Goal: Task Accomplishment & Management: Manage account settings

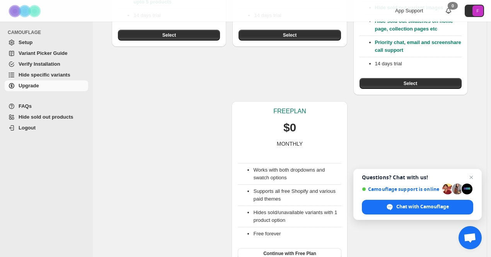
scroll to position [189, 0]
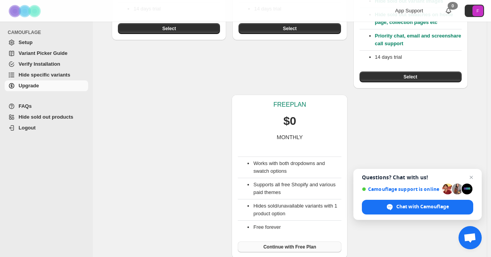
click at [263, 247] on button "Continue with Free Plan" at bounding box center [290, 247] width 104 height 11
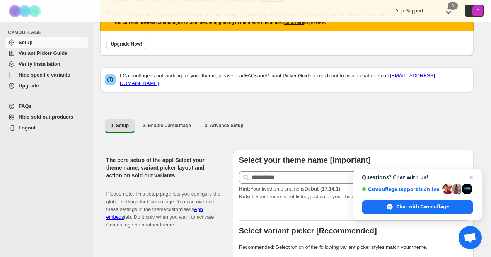
scroll to position [77, 0]
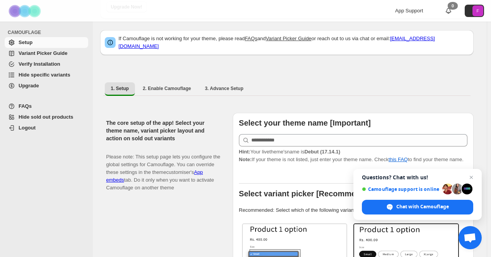
click at [272, 149] on span "Hint: Your live theme's name is Debut (17.14.1)" at bounding box center [289, 152] width 101 height 6
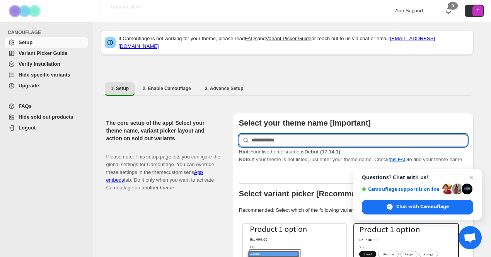
click at [272, 137] on input "text" at bounding box center [359, 140] width 216 height 12
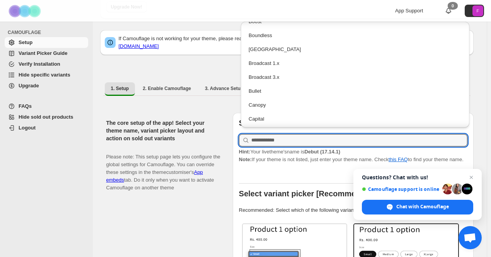
scroll to position [232, 0]
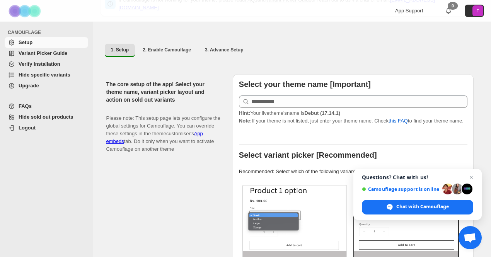
scroll to position [0, 0]
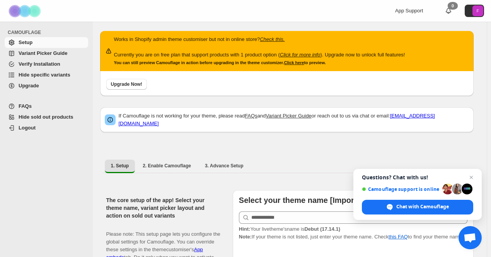
click at [57, 54] on span "Variant Picker Guide" at bounding box center [43, 53] width 49 height 6
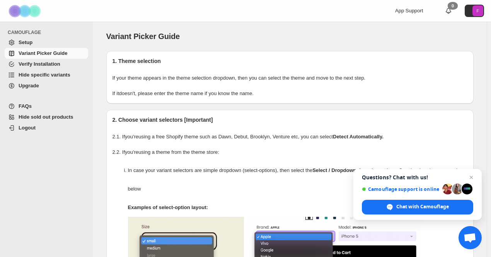
click at [45, 74] on span "Hide specific variants" at bounding box center [45, 75] width 52 height 6
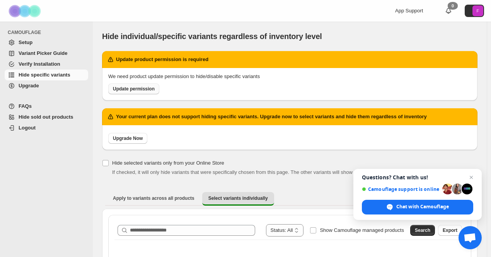
click at [150, 92] on span "Update permission" at bounding box center [134, 89] width 42 height 6
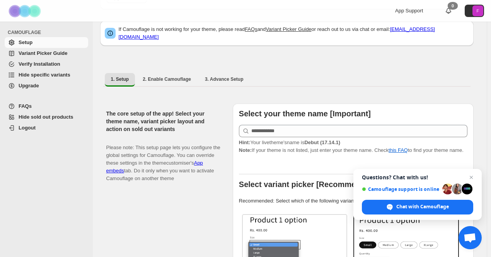
scroll to position [116, 0]
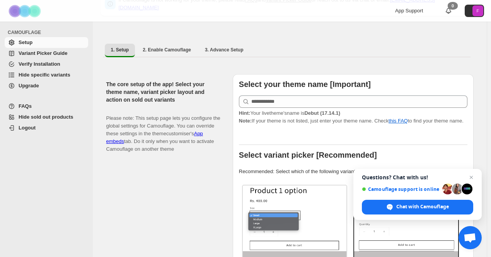
click at [34, 74] on span "Hide specific variants" at bounding box center [45, 75] width 52 height 6
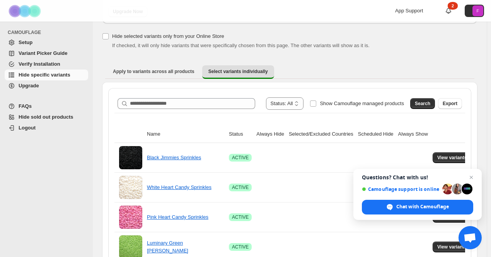
scroll to position [77, 0]
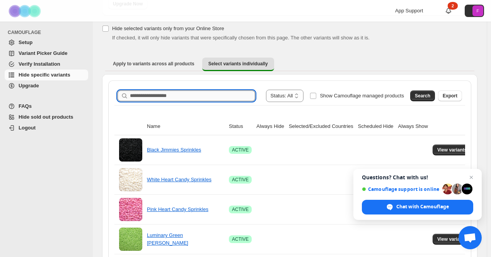
click at [172, 99] on input "Search product name" at bounding box center [192, 95] width 125 height 11
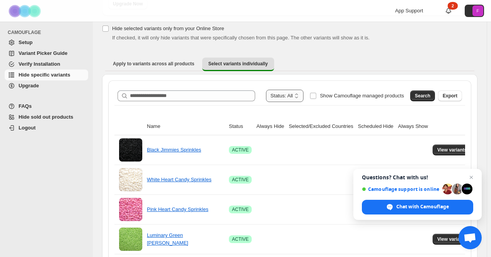
click at [301, 98] on select "**********" at bounding box center [285, 96] width 38 height 12
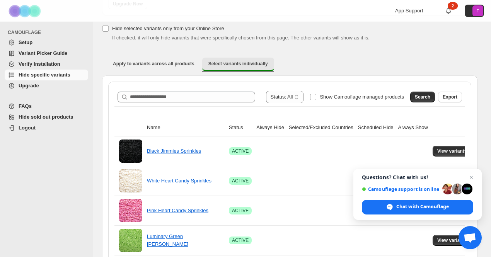
click at [258, 70] on button "Select variants individually" at bounding box center [238, 65] width 72 height 14
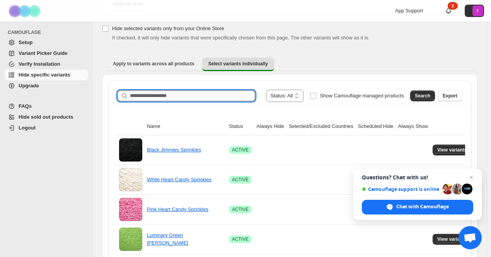
click at [233, 93] on input "Search product name" at bounding box center [192, 95] width 125 height 11
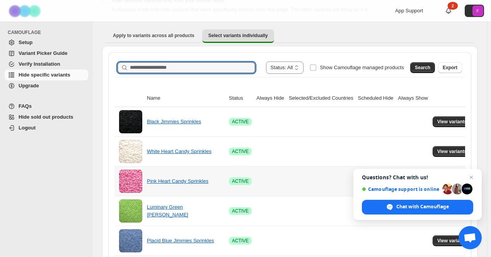
scroll to position [39, 0]
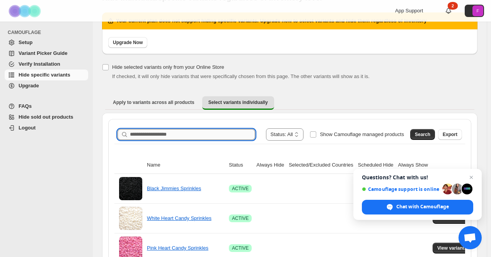
click at [245, 131] on input "Search product name" at bounding box center [192, 134] width 125 height 11
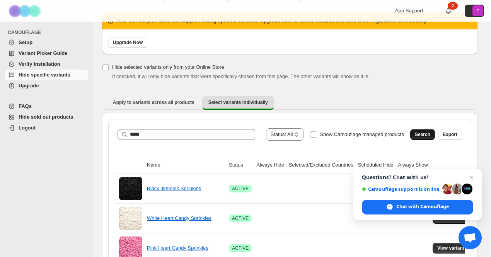
click at [429, 131] on button "Search" at bounding box center [422, 134] width 25 height 11
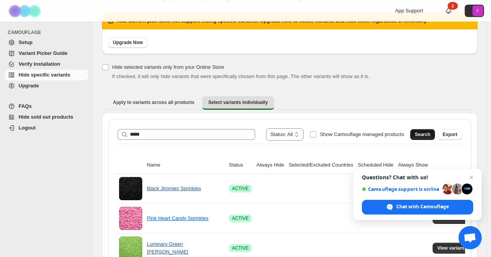
click at [423, 131] on button "Search" at bounding box center [422, 134] width 25 height 11
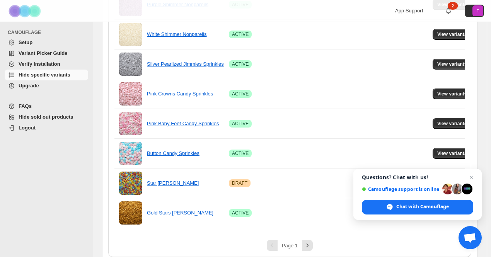
scroll to position [583, 0]
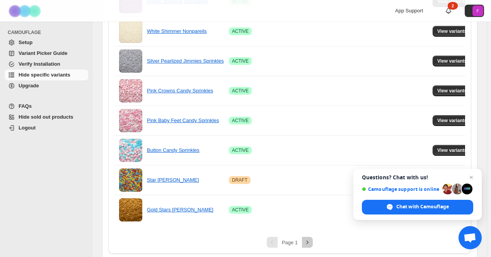
click at [311, 238] on icon "Next" at bounding box center [307, 242] width 8 height 8
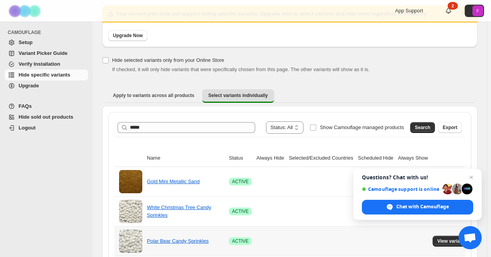
scroll to position [0, 0]
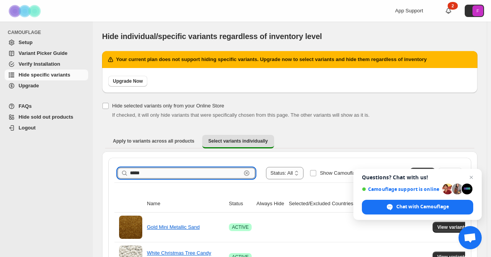
click at [202, 168] on input "****" at bounding box center [185, 173] width 111 height 11
type input "*********"
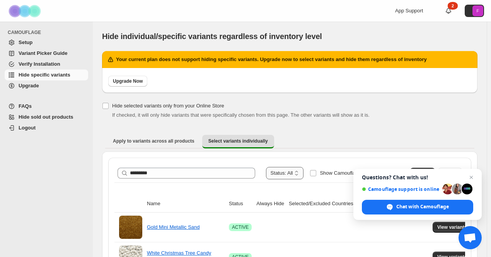
click at [282, 173] on select "**********" at bounding box center [285, 173] width 38 height 12
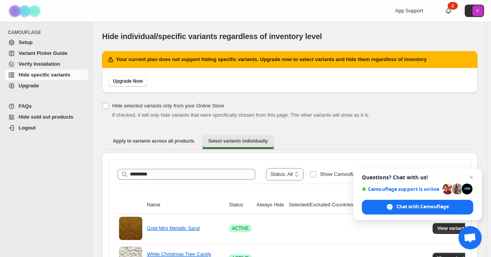
click at [241, 140] on span "Select variants individually" at bounding box center [238, 141] width 60 height 6
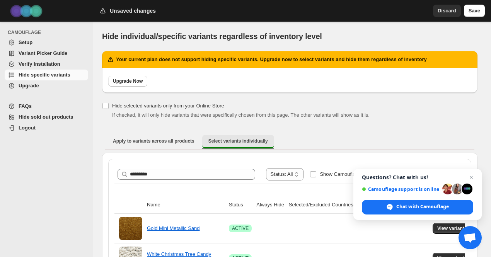
click at [213, 142] on span "Select variants individually" at bounding box center [238, 141] width 60 height 6
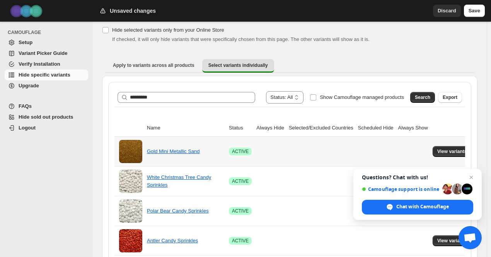
scroll to position [77, 0]
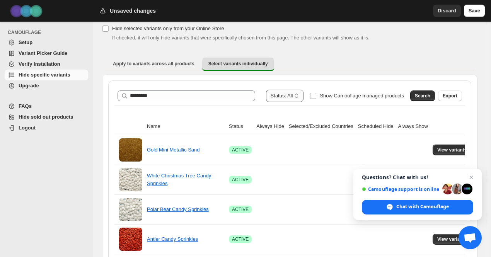
click at [304, 97] on select "**********" at bounding box center [285, 96] width 38 height 12
select select "******"
click at [281, 90] on select "**********" at bounding box center [285, 96] width 38 height 12
click at [302, 95] on select "**********" at bounding box center [288, 96] width 29 height 12
click at [416, 97] on div "Search Export" at bounding box center [434, 94] width 55 height 15
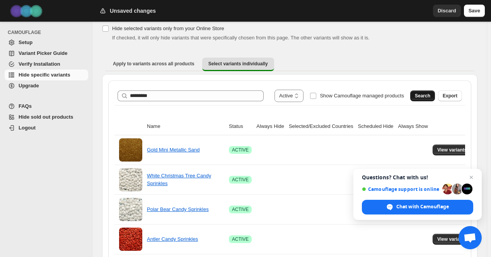
click at [427, 95] on span "Search" at bounding box center [422, 96] width 15 height 6
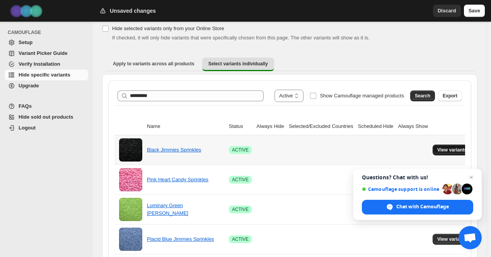
click at [444, 148] on span "View variants" at bounding box center [452, 150] width 30 height 6
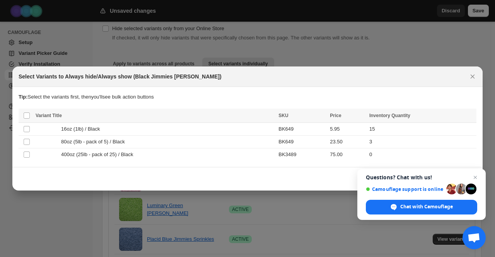
click at [364, 63] on div at bounding box center [247, 128] width 495 height 257
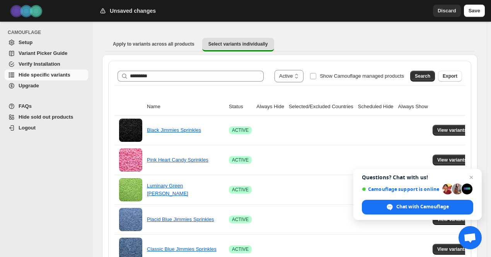
scroll to position [116, 0]
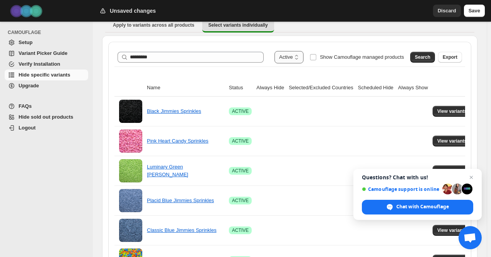
click at [296, 59] on select "**********" at bounding box center [288, 57] width 29 height 12
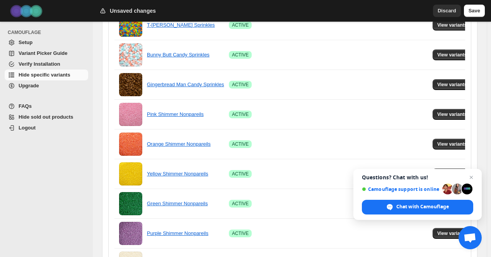
scroll to position [119, 0]
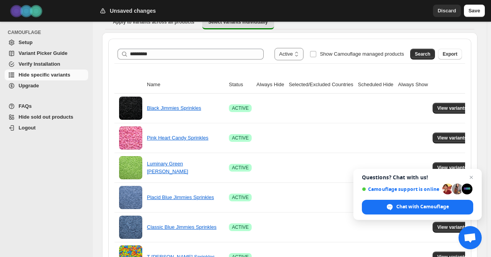
click at [72, 41] on span "Setup" at bounding box center [53, 43] width 68 height 8
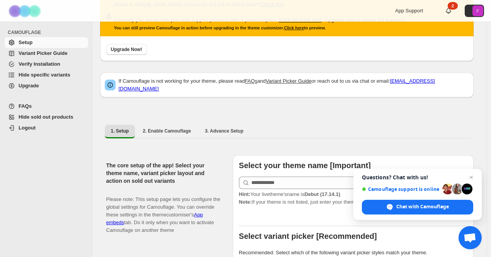
scroll to position [116, 0]
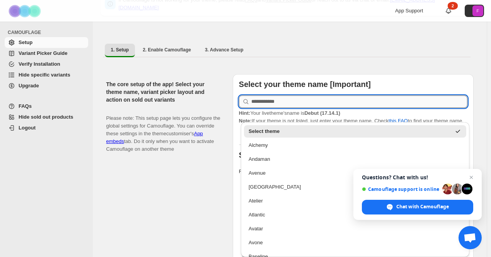
click at [273, 99] on input "text" at bounding box center [359, 101] width 216 height 12
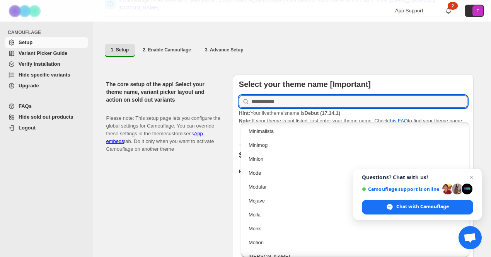
scroll to position [1237, 0]
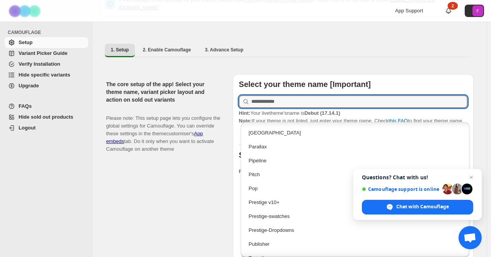
click at [191, 167] on div "The core setup of the app! Select your theme name, variant picker layout and ac…" at bounding box center [166, 234] width 120 height 321
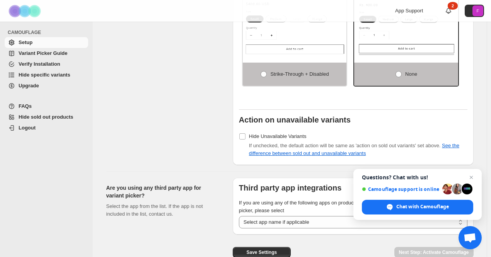
scroll to position [699, 0]
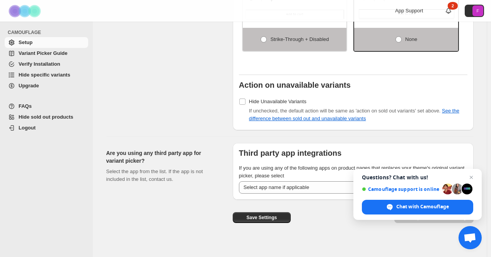
click at [52, 45] on span "Setup" at bounding box center [53, 43] width 68 height 8
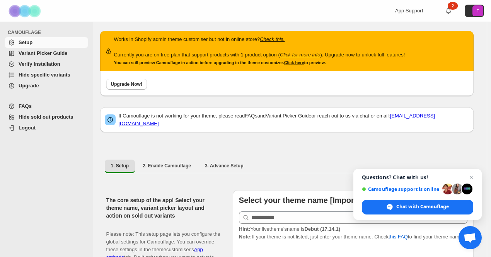
click at [55, 53] on span "Variant Picker Guide" at bounding box center [43, 53] width 49 height 6
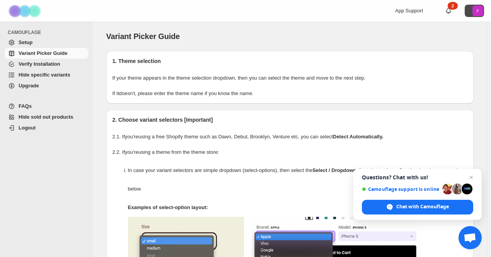
click at [482, 14] on icon "F" at bounding box center [477, 10] width 11 height 11
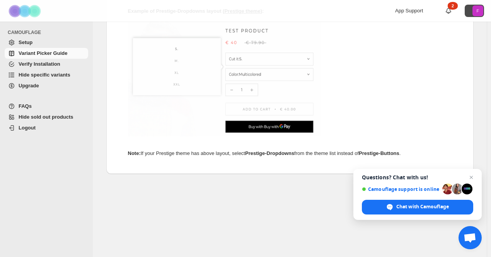
scroll to position [485, 0]
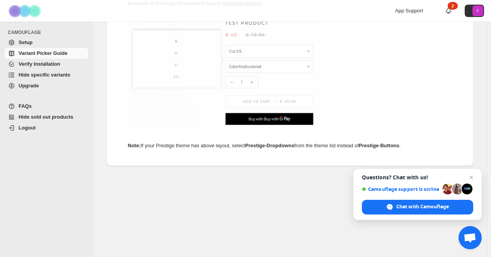
click at [29, 114] on span "Hide sold out products" at bounding box center [46, 117] width 55 height 6
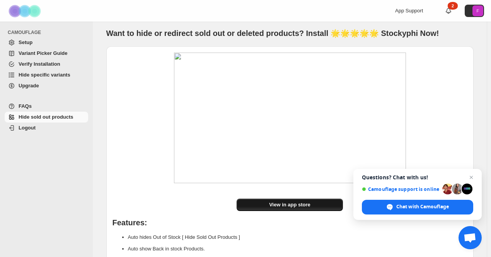
scroll to position [77, 0]
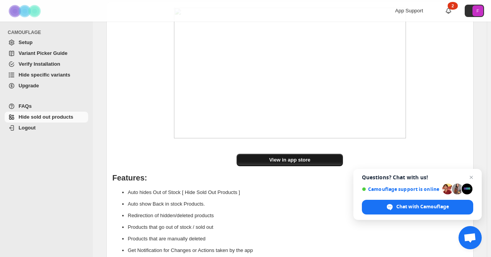
click at [249, 162] on link "View in app store" at bounding box center [289, 160] width 106 height 12
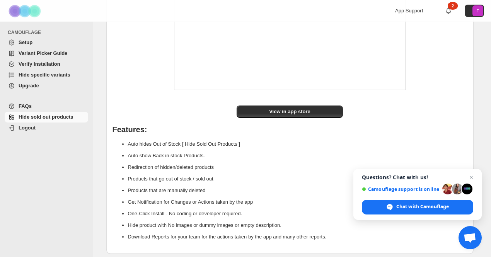
click at [60, 84] on span "Upgrade" at bounding box center [53, 86] width 68 height 8
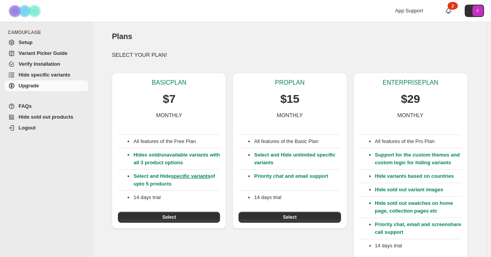
click at [63, 77] on span "Hide specific variants" at bounding box center [45, 75] width 52 height 6
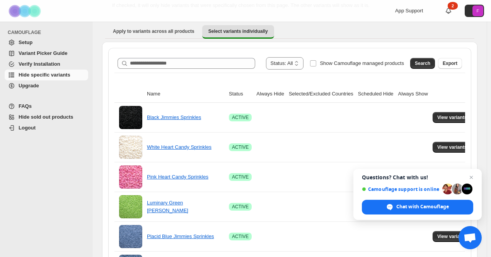
scroll to position [116, 0]
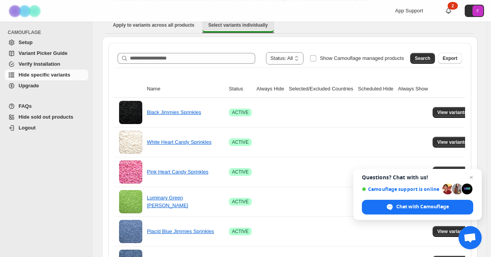
click at [224, 26] on span "Select variants individually" at bounding box center [238, 25] width 60 height 6
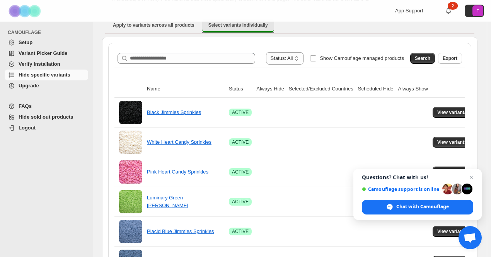
click at [224, 26] on span "Select variants individually" at bounding box center [238, 25] width 60 height 6
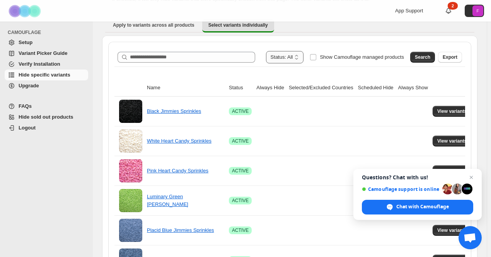
click at [298, 56] on select "**********" at bounding box center [285, 57] width 38 height 12
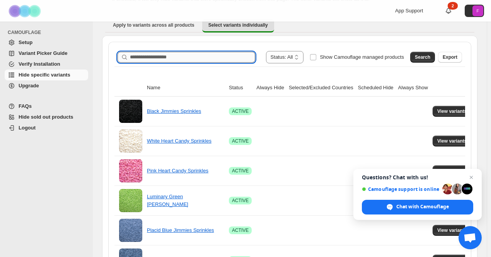
click at [217, 59] on input "Search product name" at bounding box center [192, 57] width 125 height 11
type input "*"
click at [430, 53] on button "Search" at bounding box center [422, 57] width 25 height 11
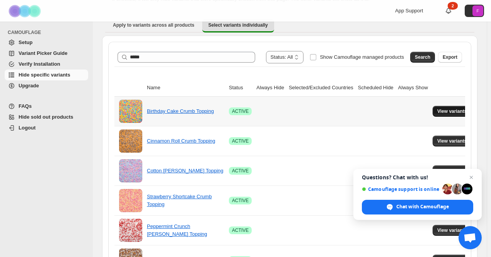
click at [432, 114] on button "View variants" at bounding box center [451, 111] width 39 height 11
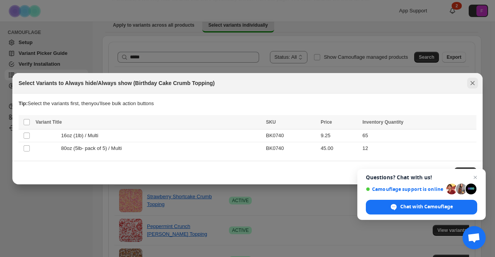
click at [472, 85] on icon "Close" at bounding box center [472, 83] width 8 height 8
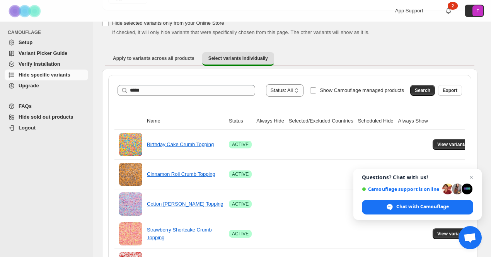
scroll to position [155, 0]
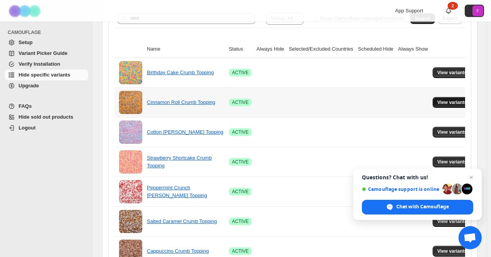
click at [451, 100] on span "View variants" at bounding box center [452, 102] width 30 height 6
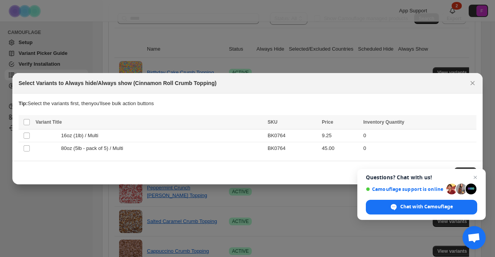
click at [473, 84] on icon "Close" at bounding box center [472, 83] width 4 height 4
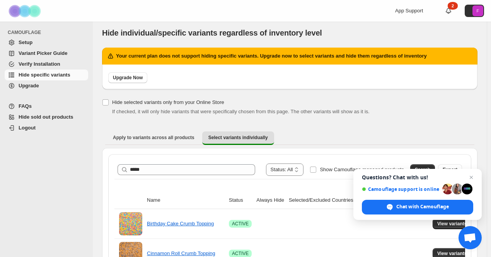
scroll to position [0, 0]
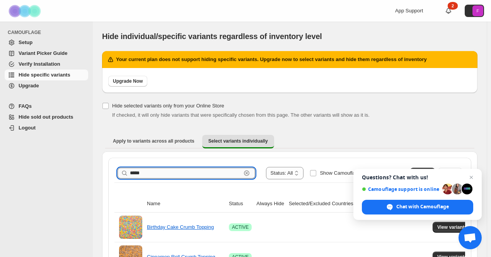
drag, startPoint x: 142, startPoint y: 175, endPoint x: 145, endPoint y: 172, distance: 4.4
click at [143, 174] on input "*****" at bounding box center [185, 173] width 111 height 11
click at [162, 172] on input "*****" at bounding box center [185, 173] width 111 height 11
drag, startPoint x: 141, startPoint y: 172, endPoint x: 118, endPoint y: 170, distance: 22.9
click at [118, 170] on div "***** Clear" at bounding box center [186, 173] width 138 height 11
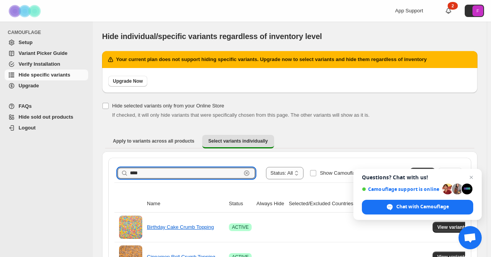
type input "****"
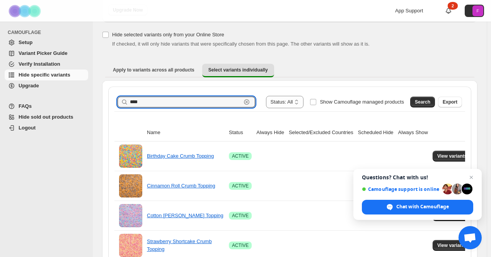
scroll to position [77, 0]
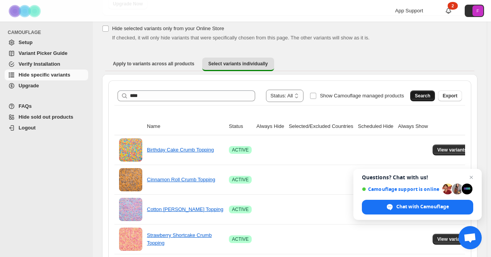
click at [424, 98] on span "Search" at bounding box center [422, 96] width 15 height 6
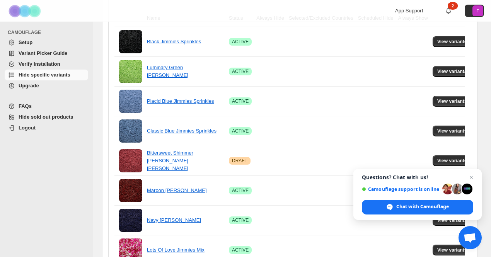
scroll to position [158, 0]
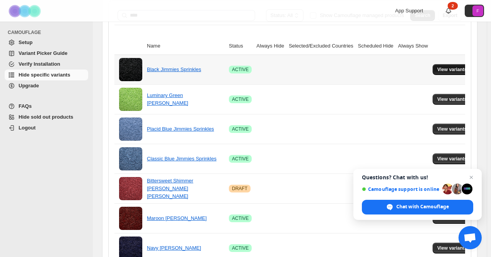
click at [437, 72] on button "View variants" at bounding box center [451, 69] width 39 height 11
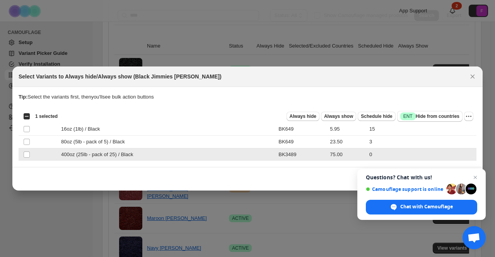
click at [30, 156] on td "Select product variant" at bounding box center [26, 154] width 15 height 13
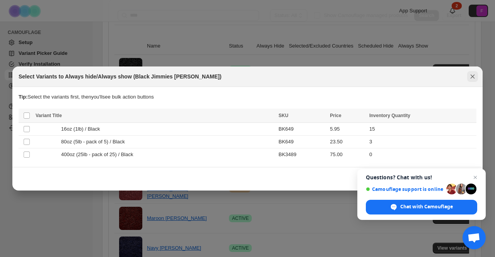
click at [471, 75] on icon "Close" at bounding box center [472, 77] width 8 height 8
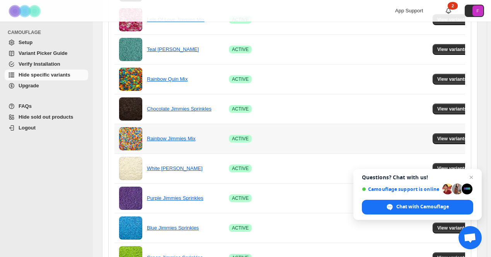
scroll to position [417, 0]
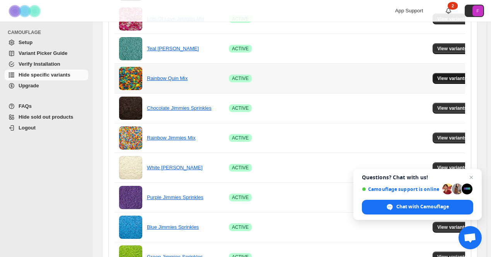
click at [461, 78] on button "View variants" at bounding box center [451, 78] width 39 height 11
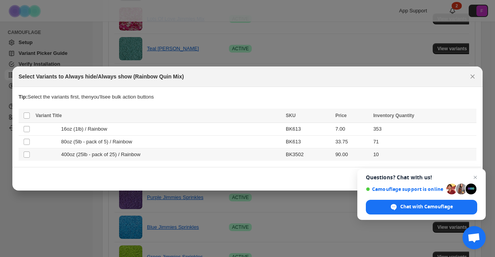
click at [171, 158] on div "400oz (25lb - pack of 25) / Rainbow" at bounding box center [158, 155] width 245 height 8
click at [391, 114] on span "Schedule hide" at bounding box center [376, 116] width 31 height 6
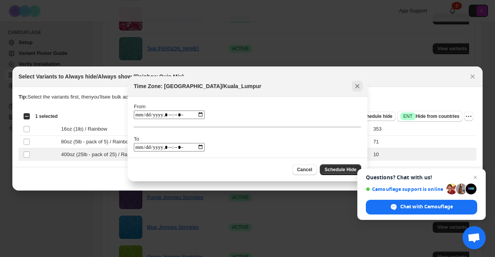
click at [359, 87] on icon "Close" at bounding box center [357, 86] width 8 height 8
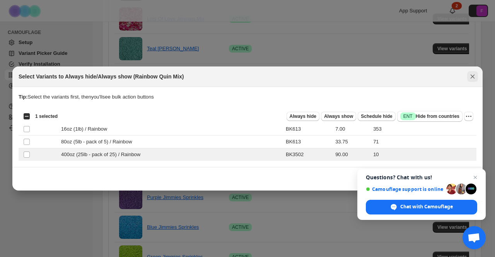
click at [474, 80] on icon "Close" at bounding box center [472, 77] width 8 height 8
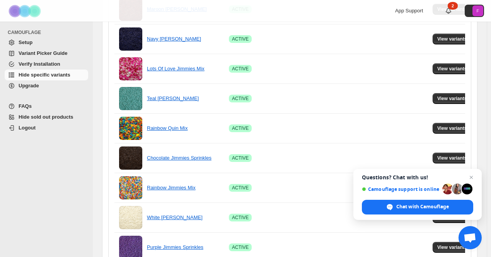
scroll to position [464, 0]
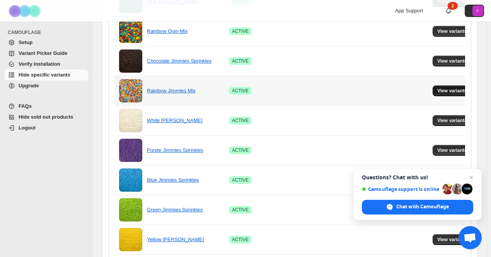
click at [453, 90] on span "View variants" at bounding box center [452, 91] width 30 height 6
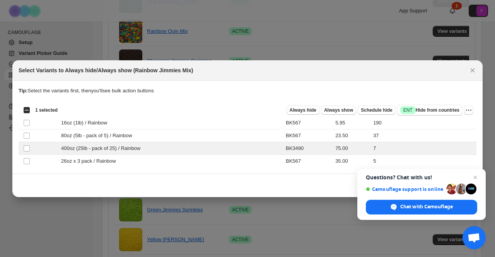
drag, startPoint x: 396, startPoint y: 175, endPoint x: 399, endPoint y: 219, distance: 43.8
click at [399, 219] on span "Questions? Chat with us! Camouflage support is online Chat with Camouflage" at bounding box center [421, 194] width 128 height 51
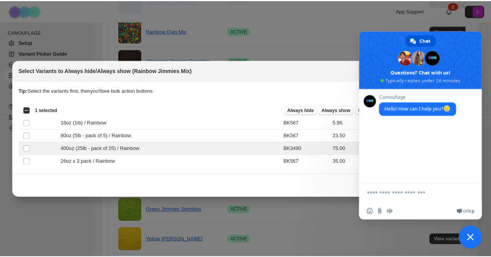
scroll to position [0, 0]
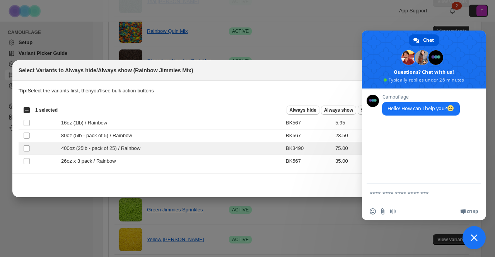
click at [476, 236] on span "Close chat" at bounding box center [473, 237] width 7 height 7
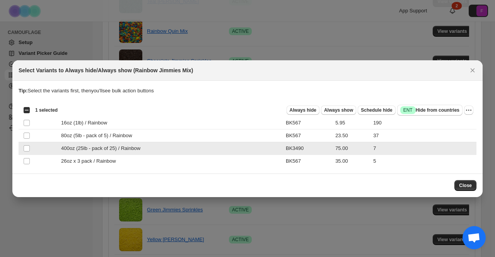
click at [388, 152] on td "7" at bounding box center [423, 148] width 105 height 13
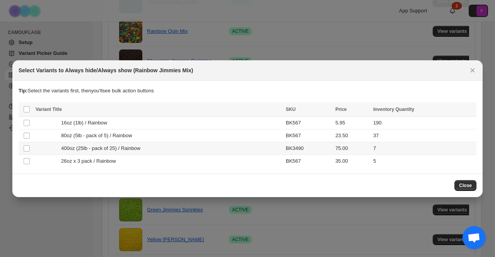
click at [32, 151] on td "Select product variant" at bounding box center [26, 148] width 15 height 13
click at [315, 109] on span "Always hide" at bounding box center [302, 110] width 27 height 6
click at [316, 112] on span "Always hide" at bounding box center [302, 110] width 27 height 6
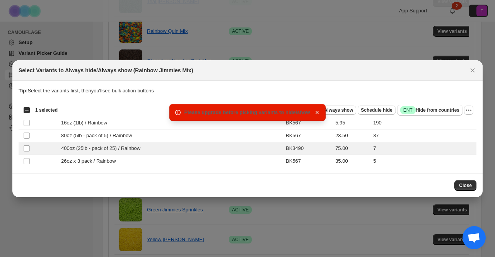
click at [316, 112] on icon "button" at bounding box center [317, 113] width 8 height 8
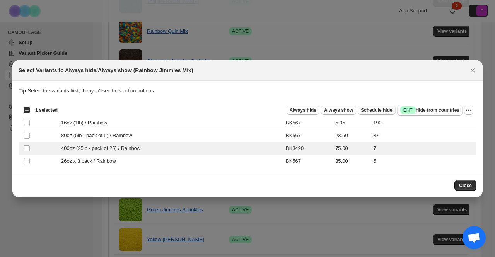
click at [377, 111] on span "Schedule hide" at bounding box center [376, 110] width 31 height 6
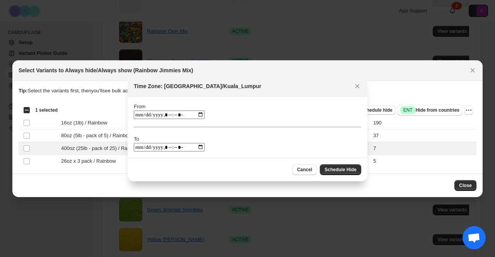
click at [184, 117] on input ":r2g:" at bounding box center [169, 115] width 71 height 9
click at [184, 115] on input ":r2g:" at bounding box center [169, 115] width 71 height 9
click at [361, 88] on button "Close" at bounding box center [357, 86] width 11 height 11
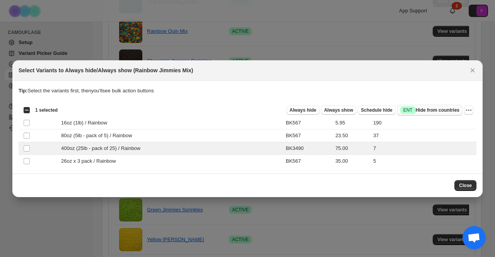
click at [412, 109] on span "ENT" at bounding box center [407, 110] width 9 height 6
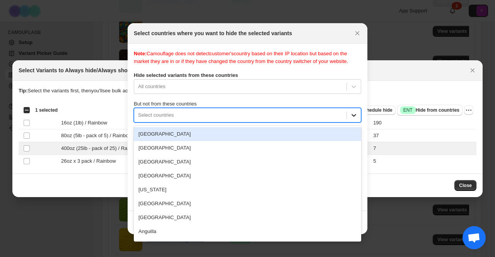
click at [347, 118] on div ":r31:" at bounding box center [354, 115] width 14 height 14
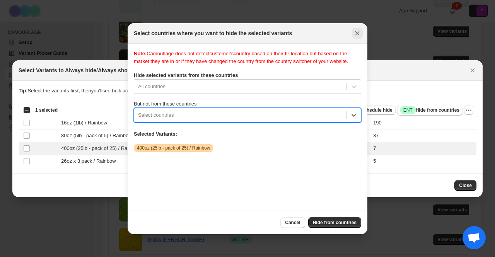
click at [356, 32] on icon "Close" at bounding box center [357, 33] width 4 height 4
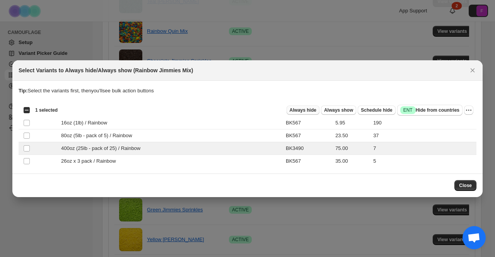
click at [310, 110] on span "Always hide" at bounding box center [302, 110] width 27 height 6
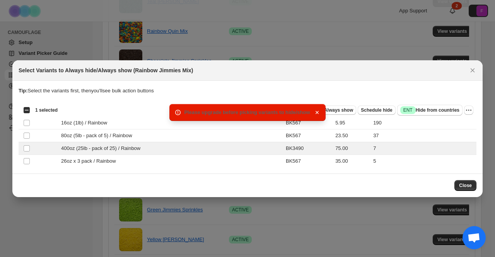
click at [301, 109] on span "Please upgrade before picking variants to hide/show" at bounding box center [247, 112] width 126 height 6
click at [460, 184] on button "Close" at bounding box center [465, 185] width 22 height 11
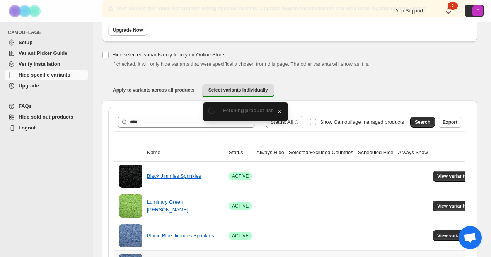
scroll to position [464, 0]
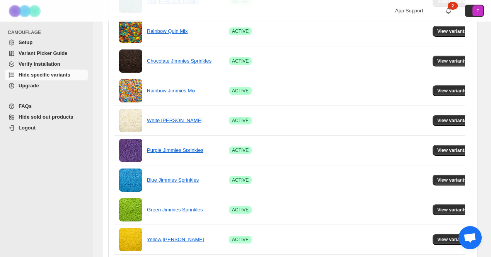
click at [34, 85] on span "Upgrade" at bounding box center [29, 86] width 20 height 6
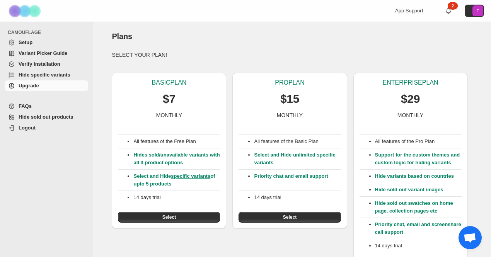
click at [201, 182] on p "Select and Hide specific variants of upto 5 products" at bounding box center [176, 179] width 87 height 15
click at [145, 185] on p "Select and Hide specific variants of upto 5 products" at bounding box center [176, 179] width 87 height 15
click at [163, 219] on button "Select" at bounding box center [169, 217] width 102 height 11
click at [45, 122] on link "Hide sold out products" at bounding box center [46, 117] width 83 height 11
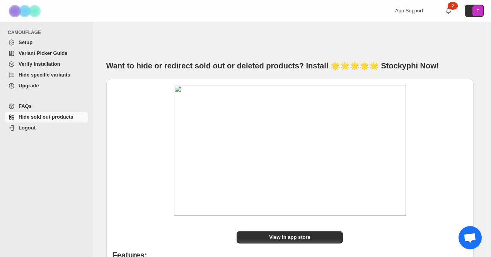
click at [44, 82] on span "Upgrade" at bounding box center [53, 86] width 68 height 8
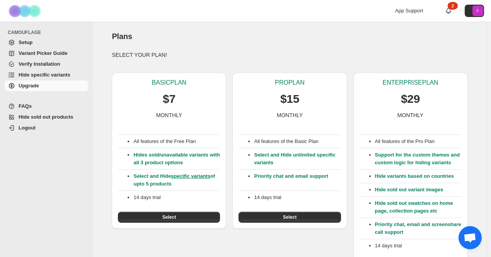
click at [29, 49] on link "Variant Picker Guide" at bounding box center [46, 53] width 83 height 11
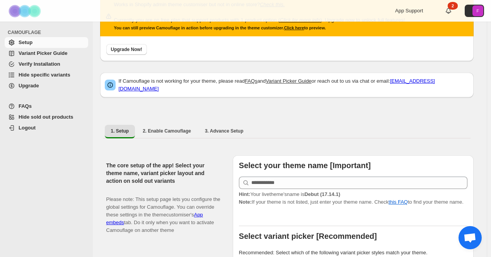
scroll to position [77, 0]
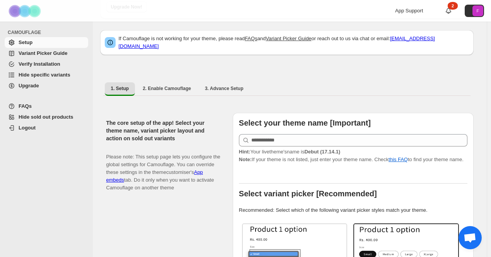
click at [48, 79] on link "Hide specific variants" at bounding box center [46, 75] width 83 height 11
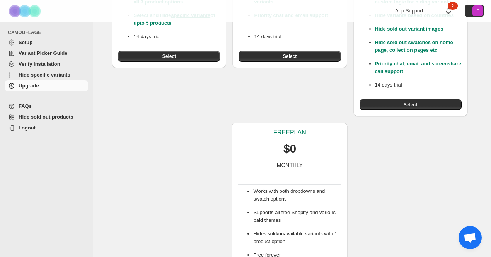
scroll to position [150, 0]
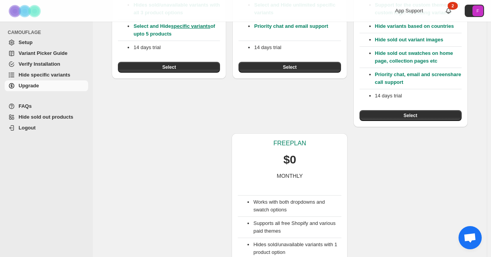
click at [43, 71] on link "Hide specific variants" at bounding box center [46, 75] width 83 height 11
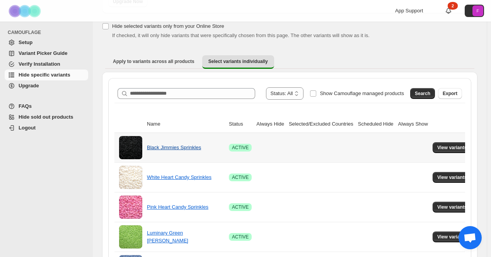
scroll to position [77, 0]
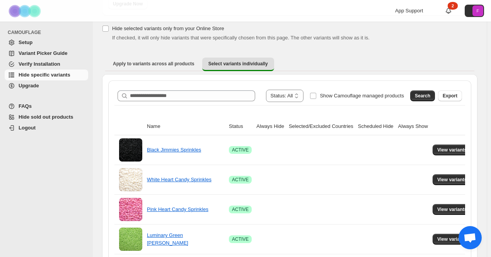
click at [155, 89] on div "**********" at bounding box center [289, 96] width 350 height 19
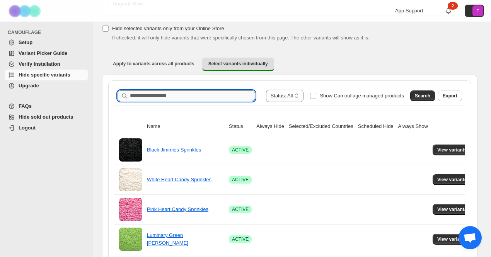
click at [157, 90] on input "Search product name" at bounding box center [192, 95] width 125 height 11
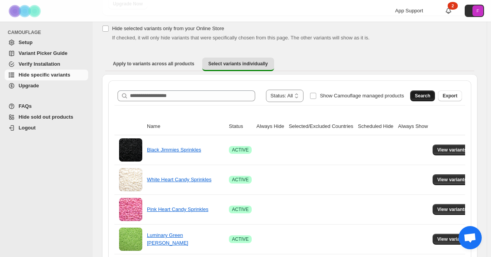
click at [427, 95] on span "Search" at bounding box center [422, 96] width 15 height 6
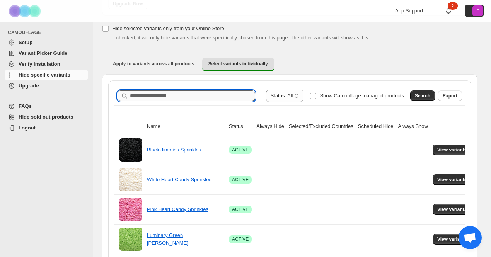
click at [240, 91] on input "Search product name" at bounding box center [192, 95] width 125 height 11
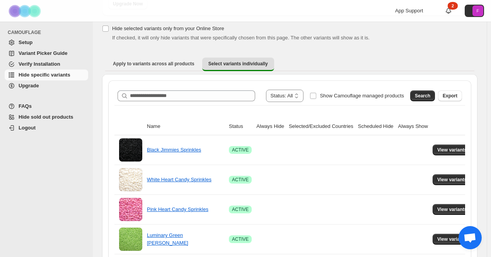
click at [60, 40] on span "Setup" at bounding box center [53, 43] width 68 height 8
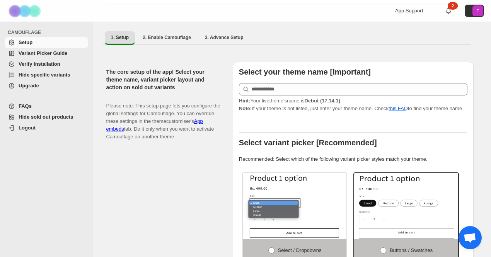
scroll to position [155, 0]
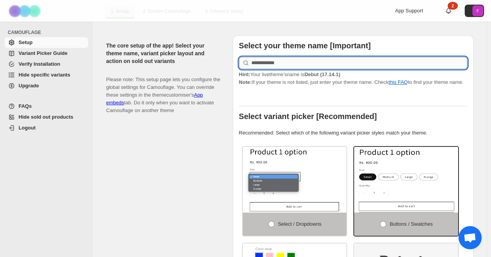
click at [288, 64] on input "text" at bounding box center [359, 63] width 216 height 12
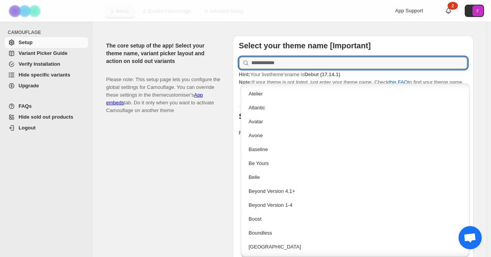
scroll to position [232, 0]
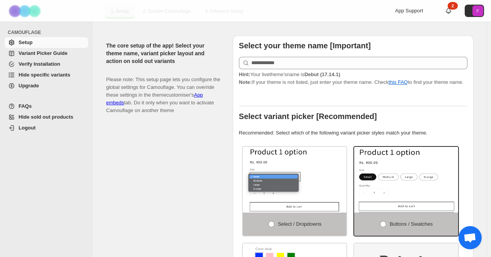
click at [203, 132] on div "The core setup of the app! Select your theme name, variant picker layout and ac…" at bounding box center [166, 196] width 120 height 321
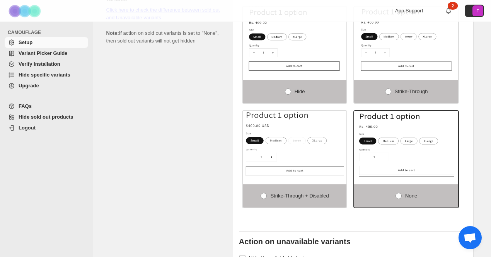
scroll to position [541, 0]
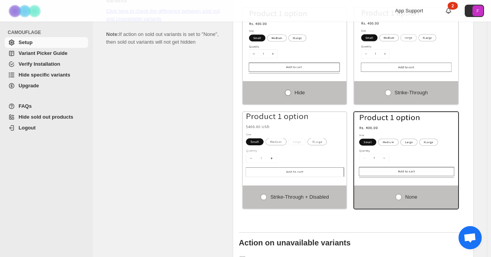
click at [302, 90] on span "Hide" at bounding box center [299, 93] width 10 height 6
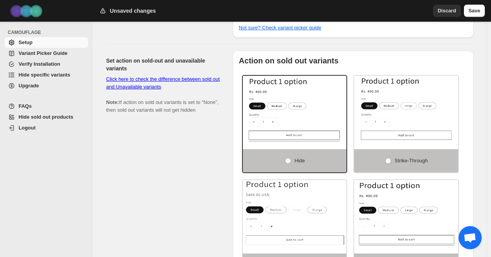
scroll to position [467, 0]
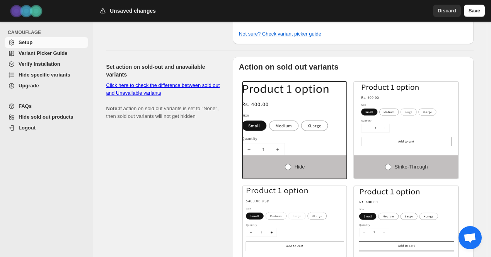
click at [277, 117] on img at bounding box center [310, 129] width 156 height 99
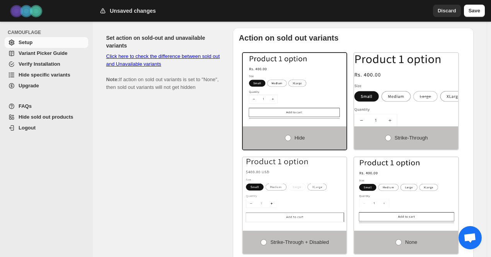
scroll to position [505, 0]
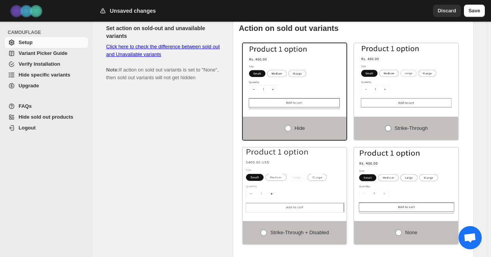
click at [389, 126] on span at bounding box center [387, 128] width 7 height 7
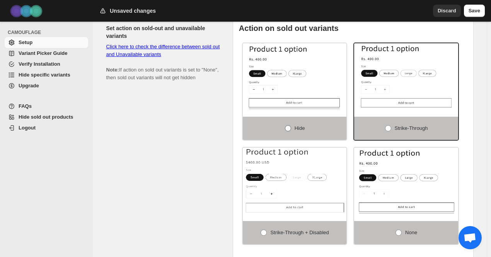
click at [296, 125] on span "Hide" at bounding box center [299, 128] width 10 height 6
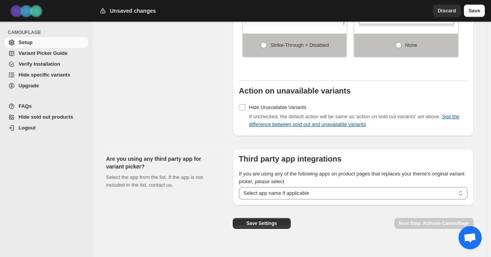
scroll to position [699, 0]
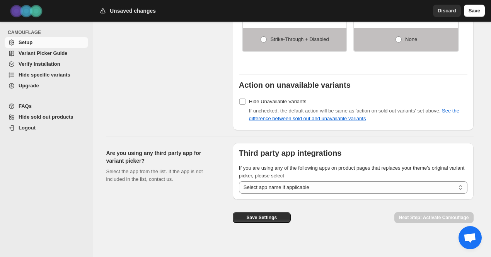
click at [35, 126] on span "Logout" at bounding box center [53, 128] width 68 height 8
